Goal: Task Accomplishment & Management: Use online tool/utility

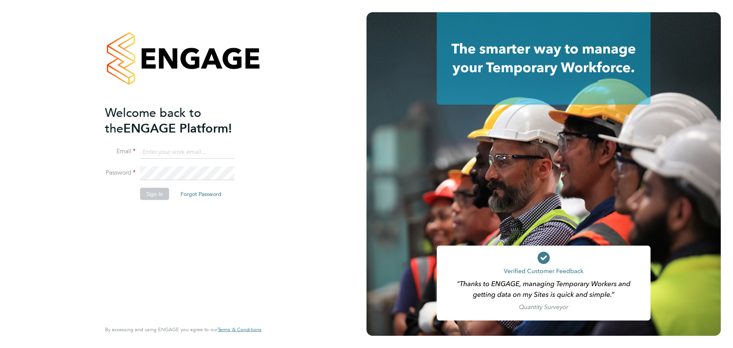
type input "[EMAIL_ADDRESS][DOMAIN_NAME]"
click at [149, 195] on button "Sign In" at bounding box center [154, 193] width 29 height 12
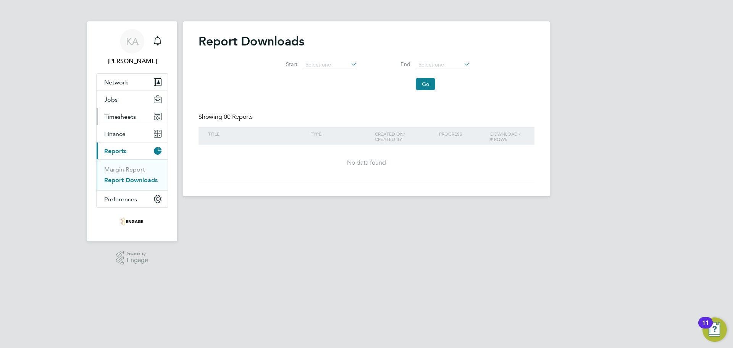
click at [134, 116] on span "Timesheets" at bounding box center [120, 116] width 32 height 7
click at [122, 132] on link "Timesheets" at bounding box center [120, 134] width 32 height 7
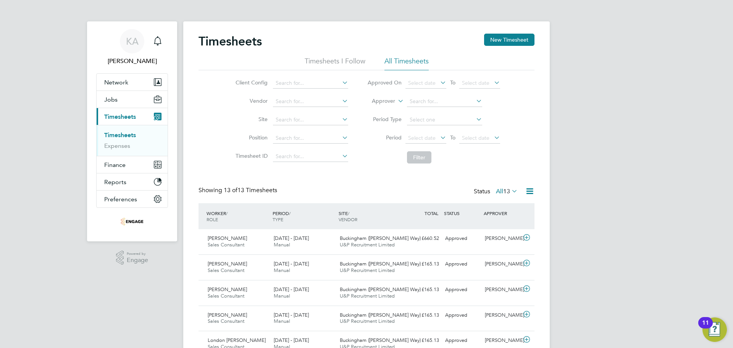
click at [527, 191] on icon at bounding box center [530, 191] width 10 height 10
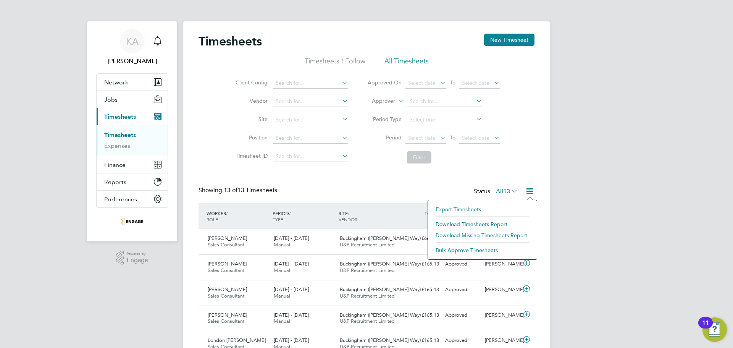
click at [472, 208] on li "Export Timesheets" at bounding box center [482, 209] width 101 height 11
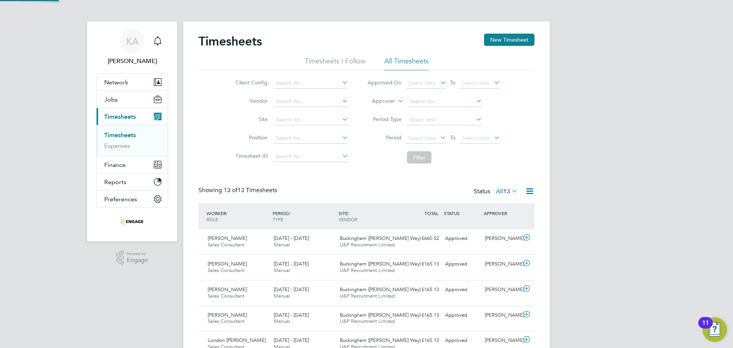
scroll to position [273, 287]
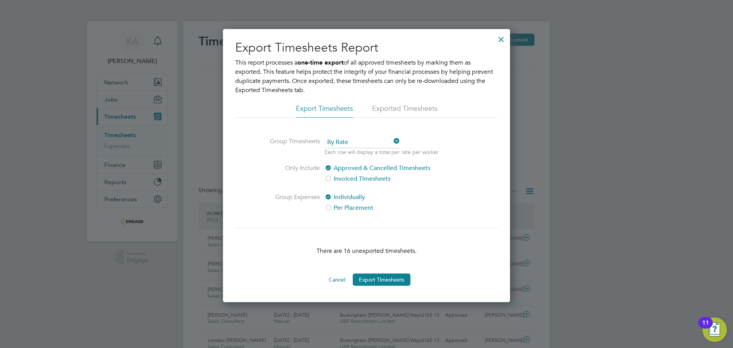
click at [350, 140] on span "By Rate" at bounding box center [361, 142] width 75 height 11
click at [348, 162] on li "By Date" at bounding box center [362, 163] width 76 height 10
click at [338, 280] on button "Cancel" at bounding box center [336, 279] width 29 height 12
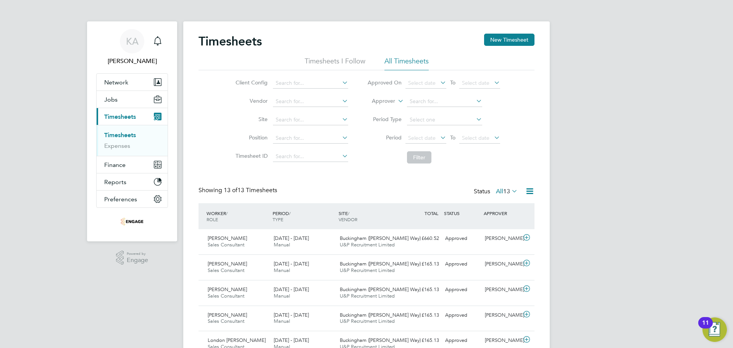
scroll to position [19, 66]
click at [525, 189] on icon at bounding box center [530, 191] width 10 height 10
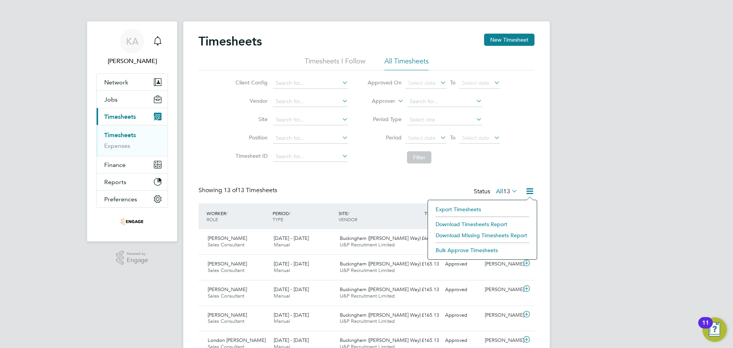
click at [492, 223] on li "Download Timesheets Report" at bounding box center [482, 224] width 101 height 11
